Goal: Find contact information: Find contact information

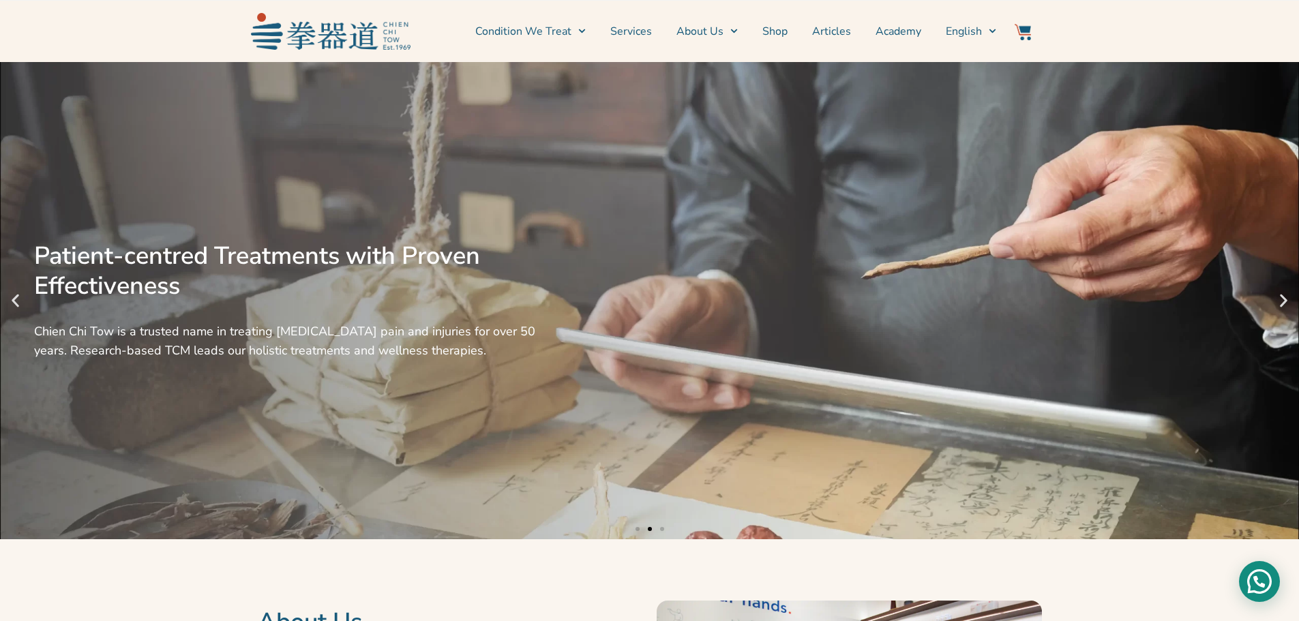
click at [1274, 581] on div "Need help?" at bounding box center [1259, 581] width 41 height 41
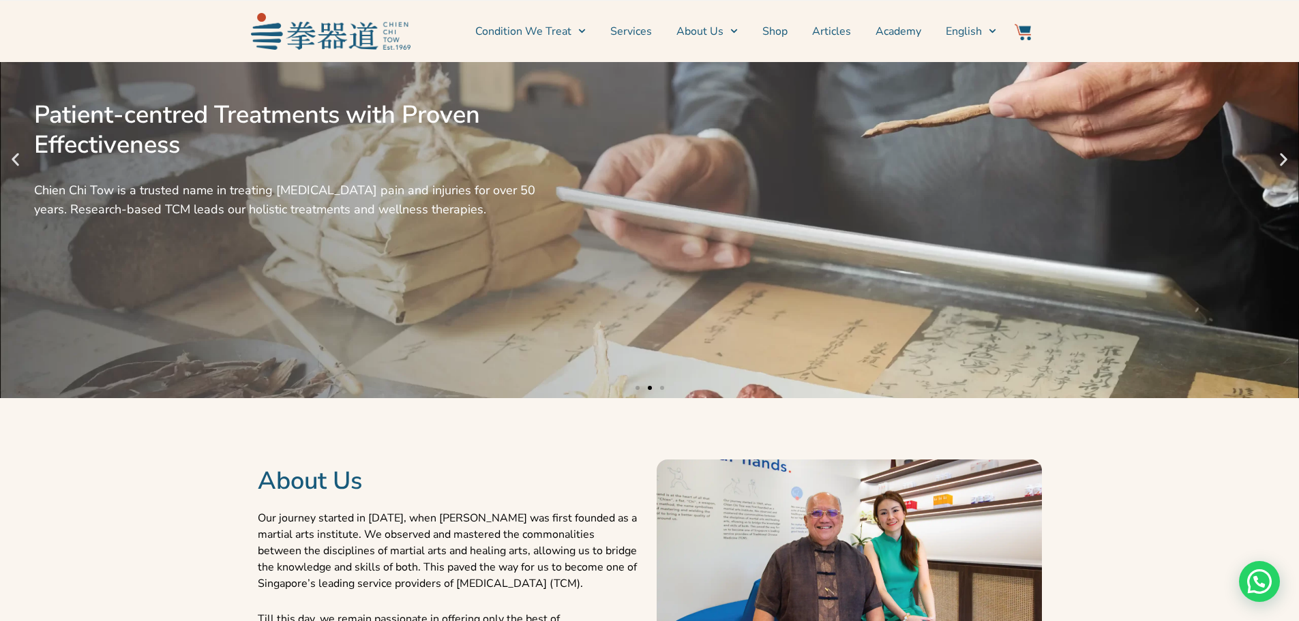
scroll to position [477, 0]
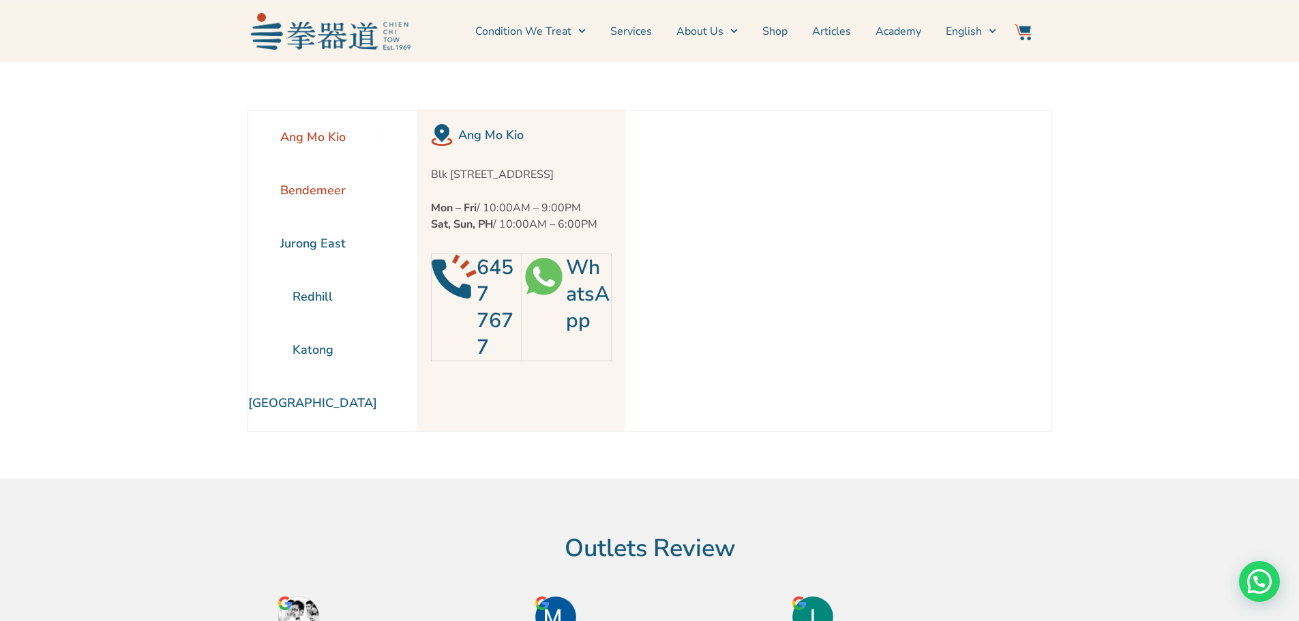
click at [335, 188] on li "Bendemeer" at bounding box center [312, 190] width 129 height 53
click at [1132, 171] on section "Ang Mo Kio Bendemeer [GEOGRAPHIC_DATA] [GEOGRAPHIC_DATA] [GEOGRAPHIC_DATA]" at bounding box center [649, 270] width 1299 height 417
click at [484, 300] on h2 "6291 8292" at bounding box center [499, 307] width 45 height 106
click at [478, 327] on link "6291 8292" at bounding box center [495, 308] width 37 height 108
click at [1008, 389] on section "Bendemeer Blk [STREET_ADDRESS] Mon – Fri / 10:00AM – 9:00PM Sat, Sun, PH / 10:0…" at bounding box center [714, 270] width 674 height 320
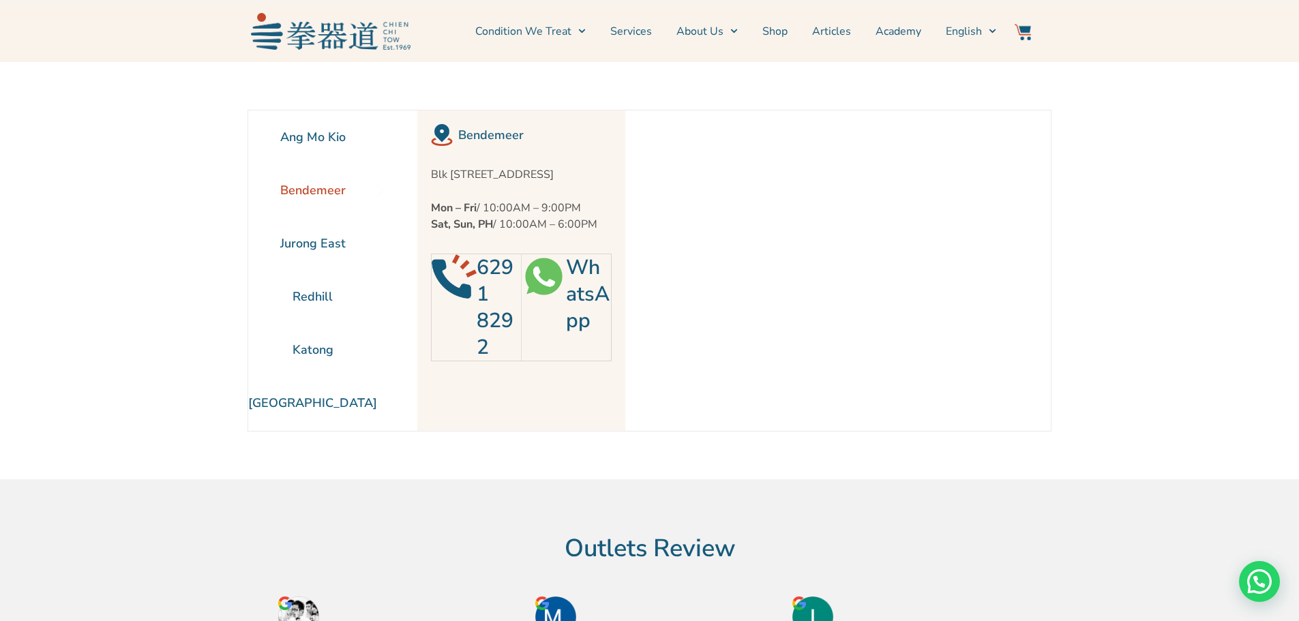
click at [575, 331] on link "WhatsApp" at bounding box center [588, 294] width 44 height 81
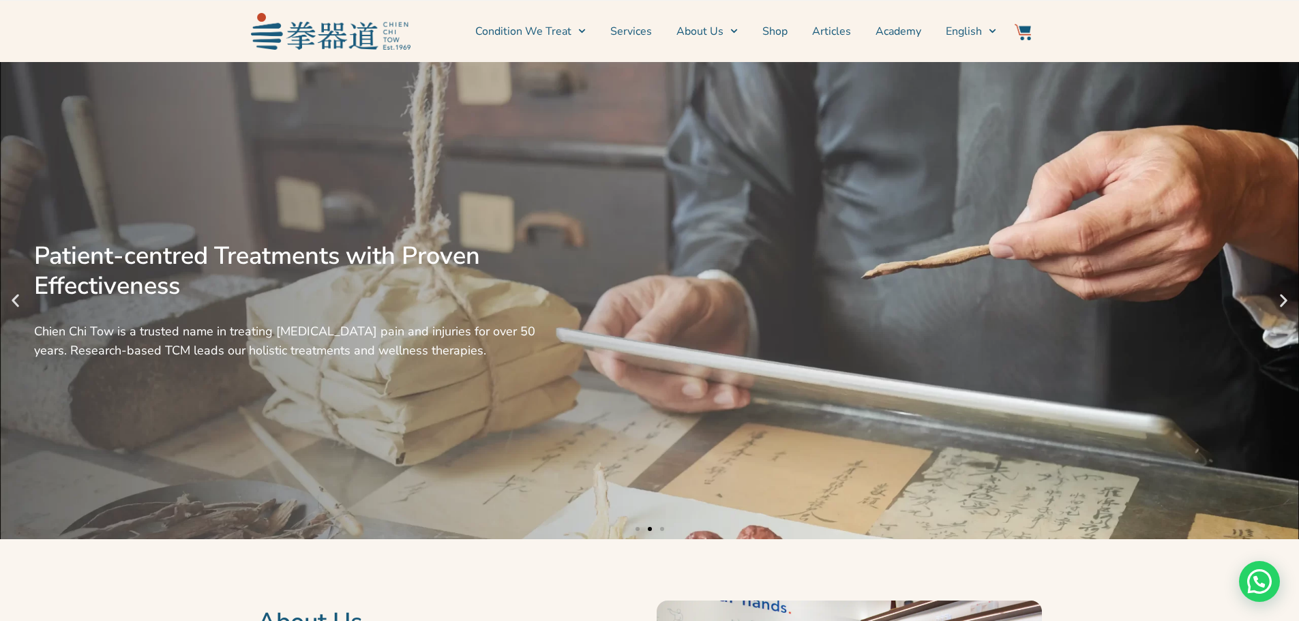
click at [1285, 309] on icon "Next slide" at bounding box center [1283, 300] width 17 height 17
click at [785, 34] on link "Shop" at bounding box center [774, 31] width 25 height 34
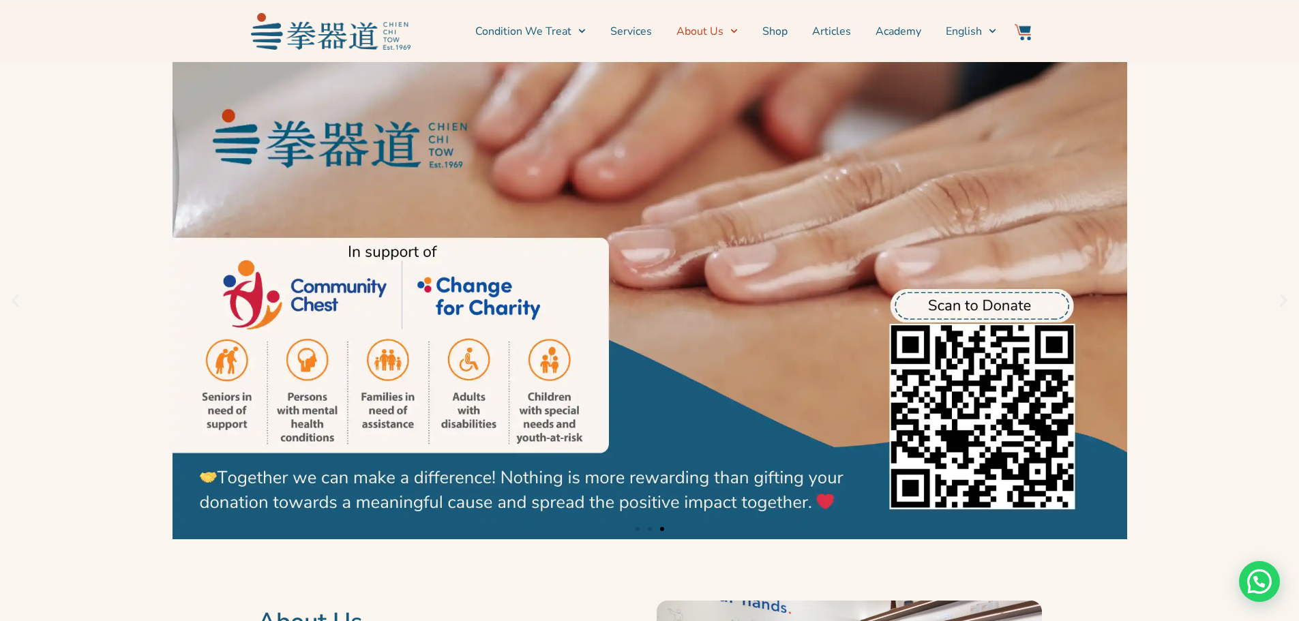
click at [730, 33] on span "Menu" at bounding box center [730, 30] width 14 height 21
click at [723, 33] on link "About Us" at bounding box center [706, 31] width 61 height 34
click at [728, 109] on link "Locate Us" at bounding box center [730, 107] width 108 height 30
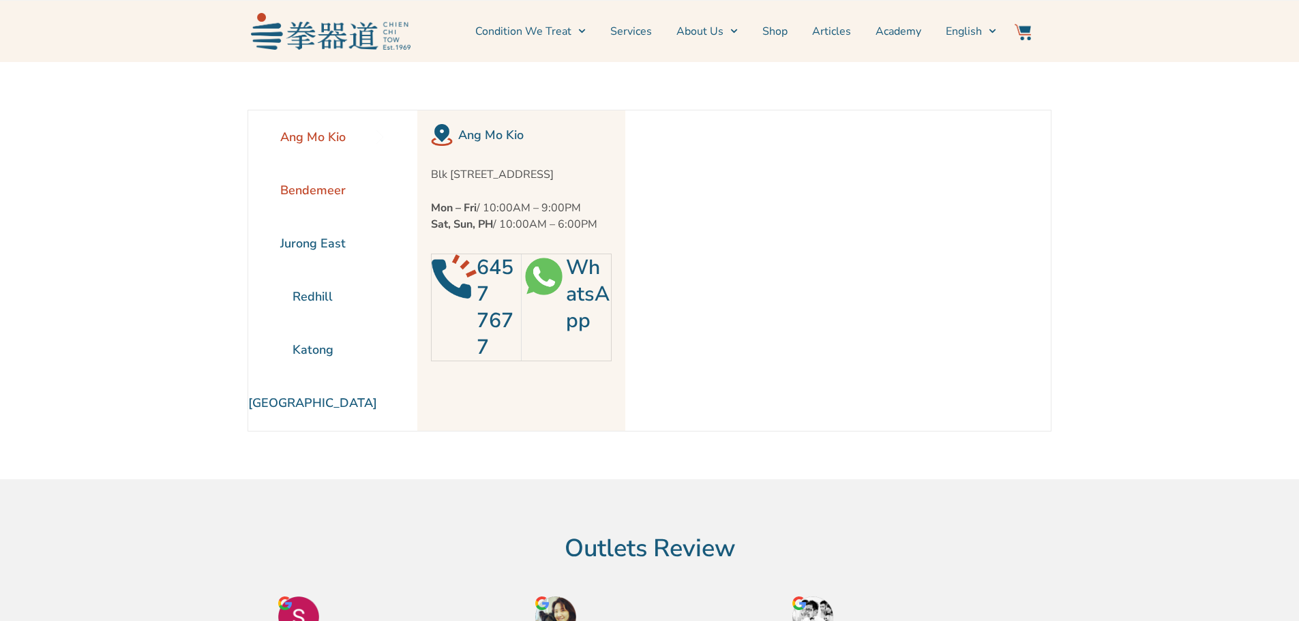
click at [335, 202] on li "Bendemeer" at bounding box center [312, 190] width 129 height 53
